Goal: Information Seeking & Learning: Learn about a topic

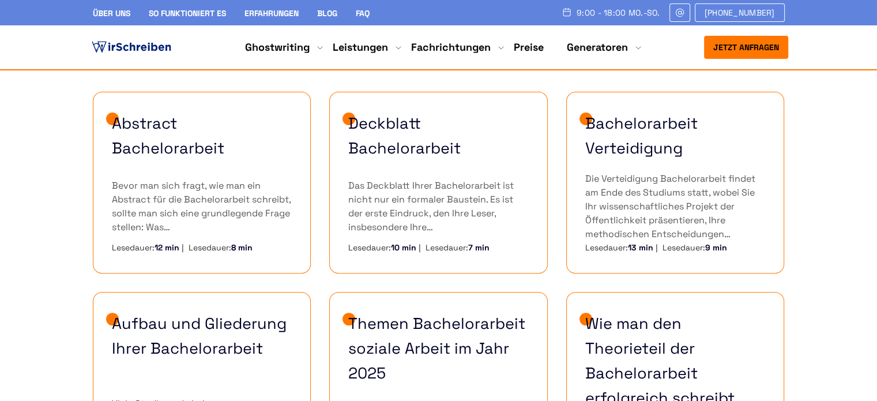
scroll to position [288, 0]
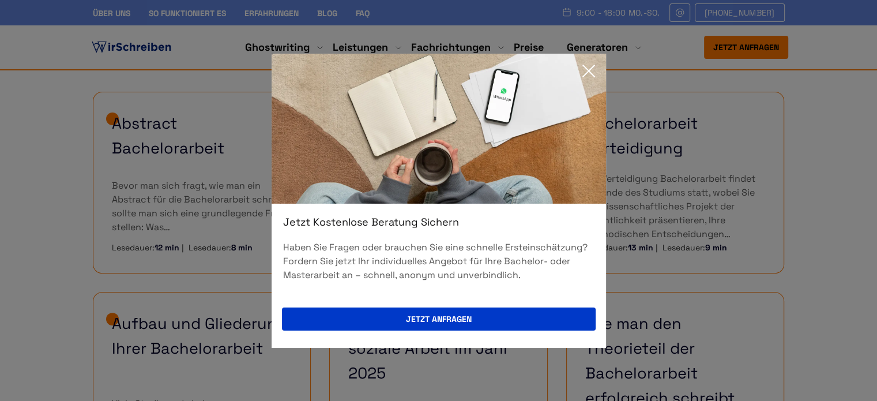
click at [586, 72] on icon at bounding box center [589, 71] width 12 height 12
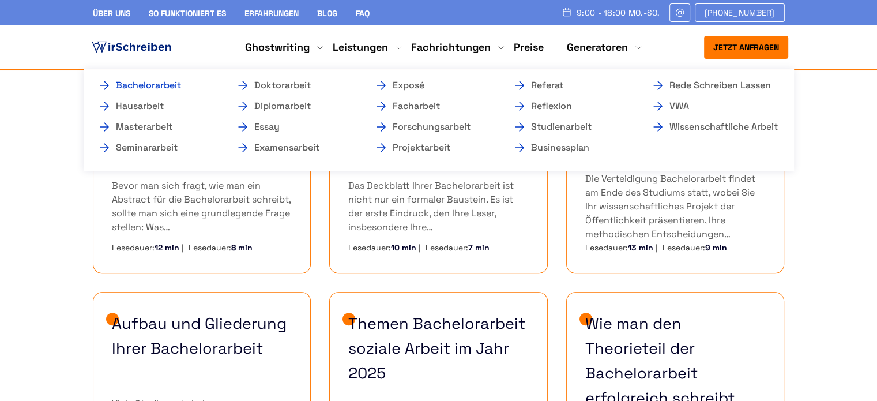
click at [179, 86] on link "Bachelorarbeit" at bounding box center [154, 85] width 115 height 14
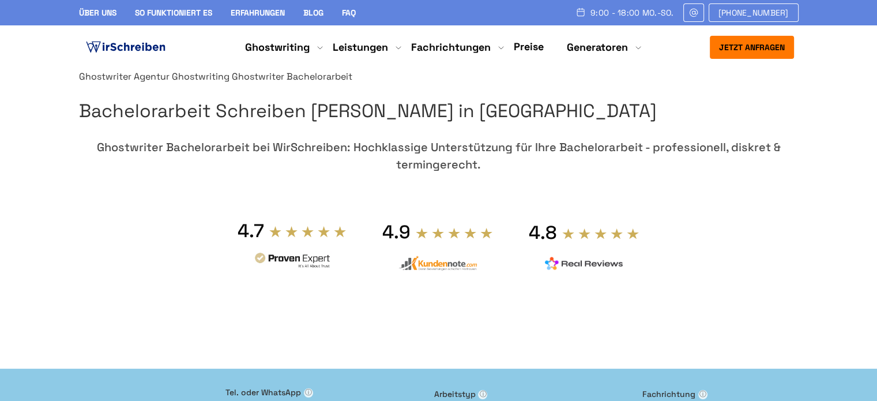
click at [468, 126] on h1 "Bachelorarbeit Schreiben [PERSON_NAME] in [GEOGRAPHIC_DATA]" at bounding box center [439, 110] width 720 height 29
copy div "Ghostwriter Bachelorarbeit"
drag, startPoint x: 610, startPoint y: 224, endPoint x: 461, endPoint y: 230, distance: 148.9
click at [461, 173] on div "Ghostwriter Bachelorarbeit bei WirSchreiben: Hochklassige Unterstützung für Ihr…" at bounding box center [439, 155] width 720 height 35
